Goal: Complete application form

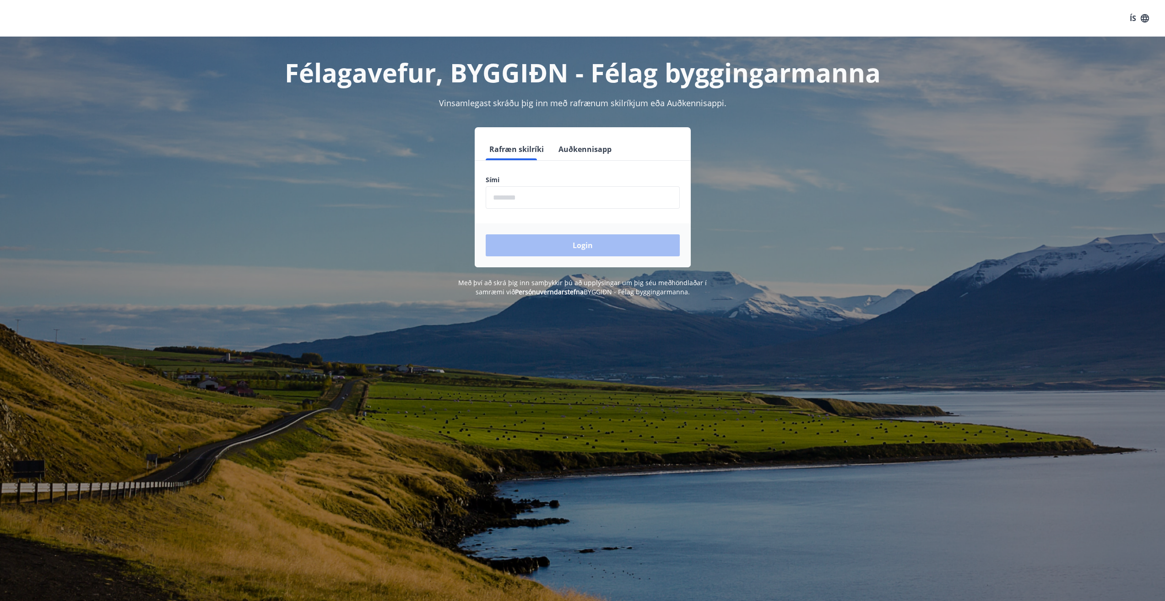
click at [513, 198] on input "phone" at bounding box center [583, 197] width 194 height 22
type input "********"
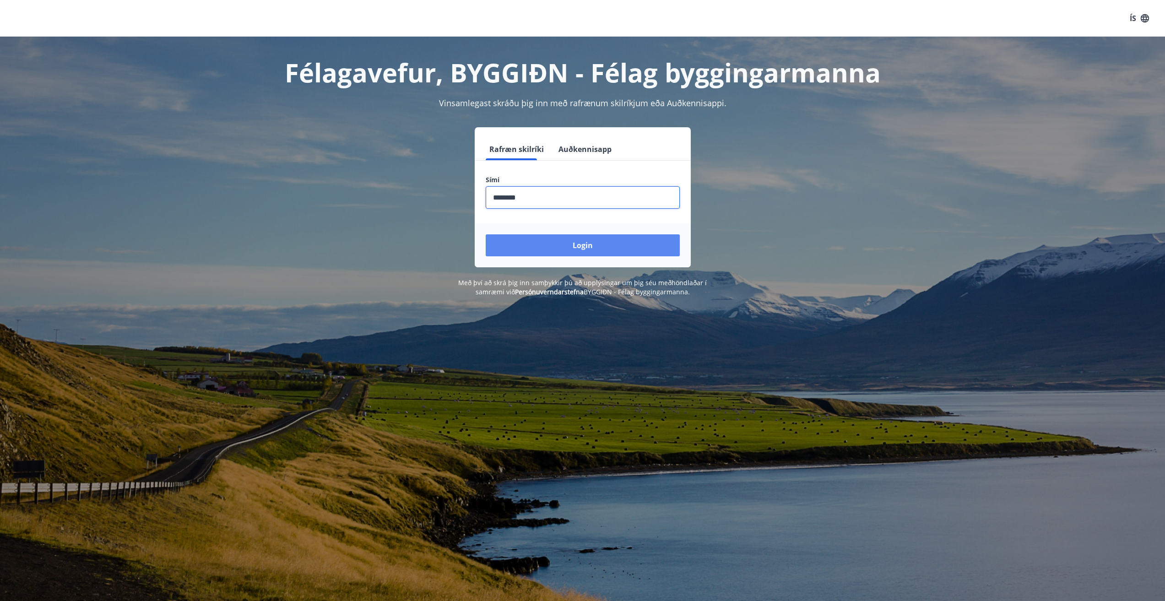
click at [556, 243] on button "Login" at bounding box center [583, 245] width 194 height 22
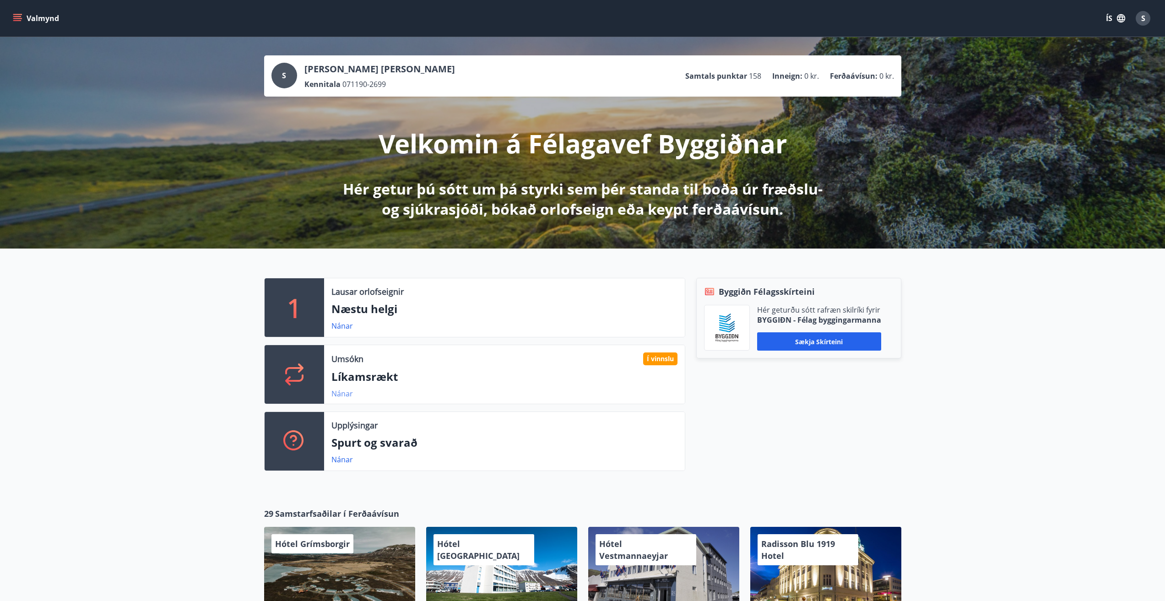
click at [349, 392] on link "Nánar" at bounding box center [342, 393] width 22 height 10
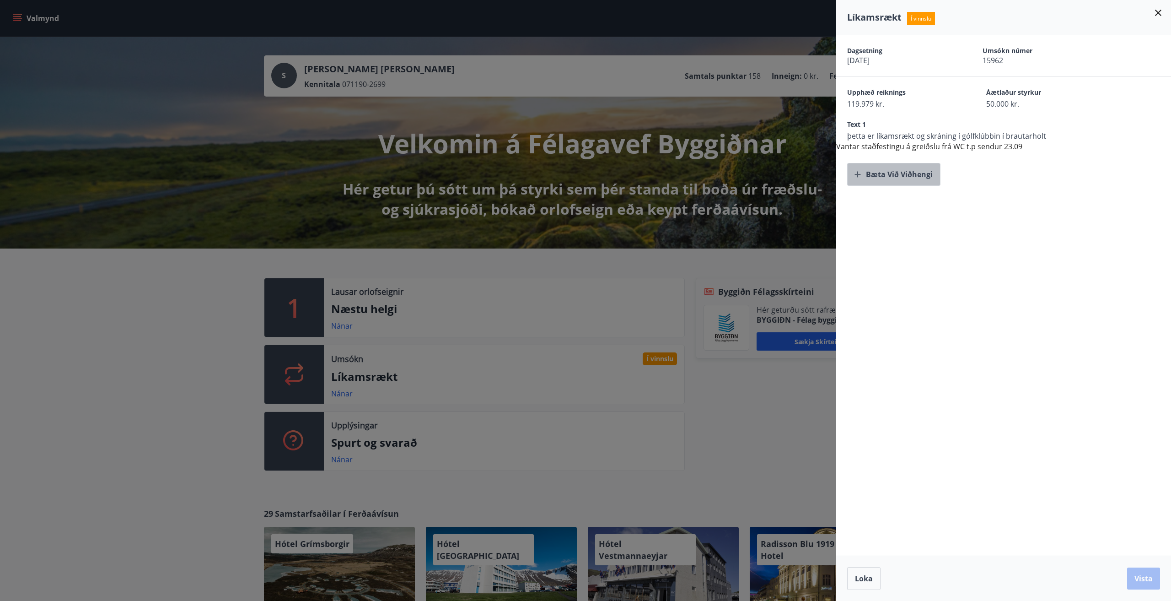
click at [906, 177] on button "Bæta við viðhengi" at bounding box center [893, 174] width 93 height 23
click at [1010, 176] on icon "button" at bounding box center [1014, 174] width 9 height 9
click at [1004, 170] on button "Bæta við viðhengi" at bounding box center [1050, 174] width 93 height 23
click at [985, 177] on icon "button" at bounding box center [988, 174] width 6 height 8
click at [900, 173] on button "Bæta við viðhengi" at bounding box center [893, 174] width 93 height 23
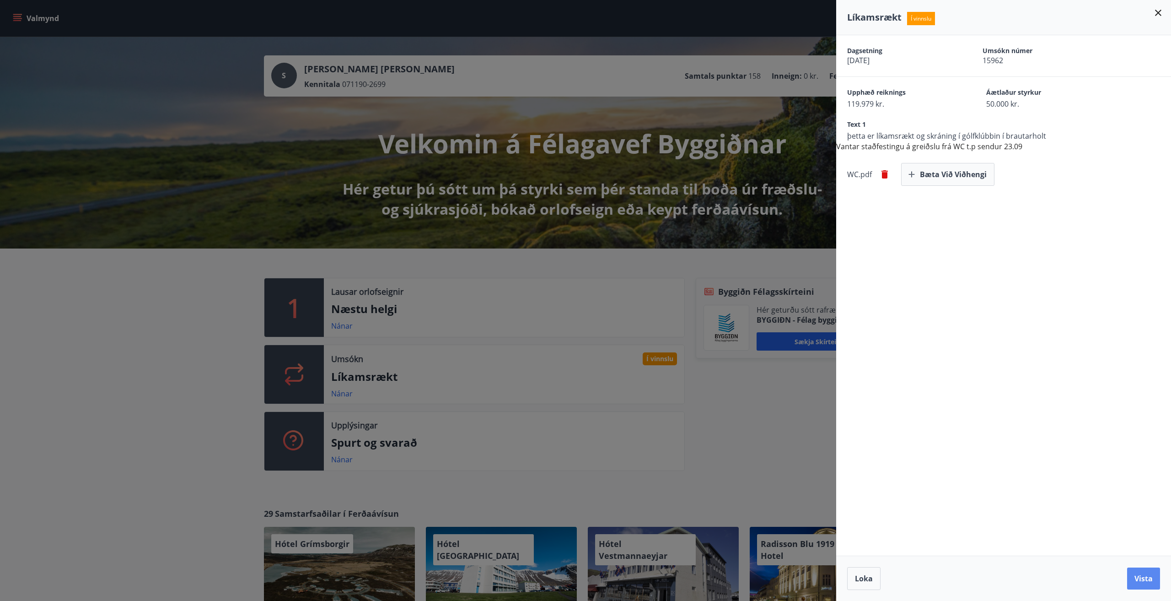
click at [1149, 582] on button "Vista" at bounding box center [1144, 578] width 33 height 22
